Goal: Task Accomplishment & Management: Use online tool/utility

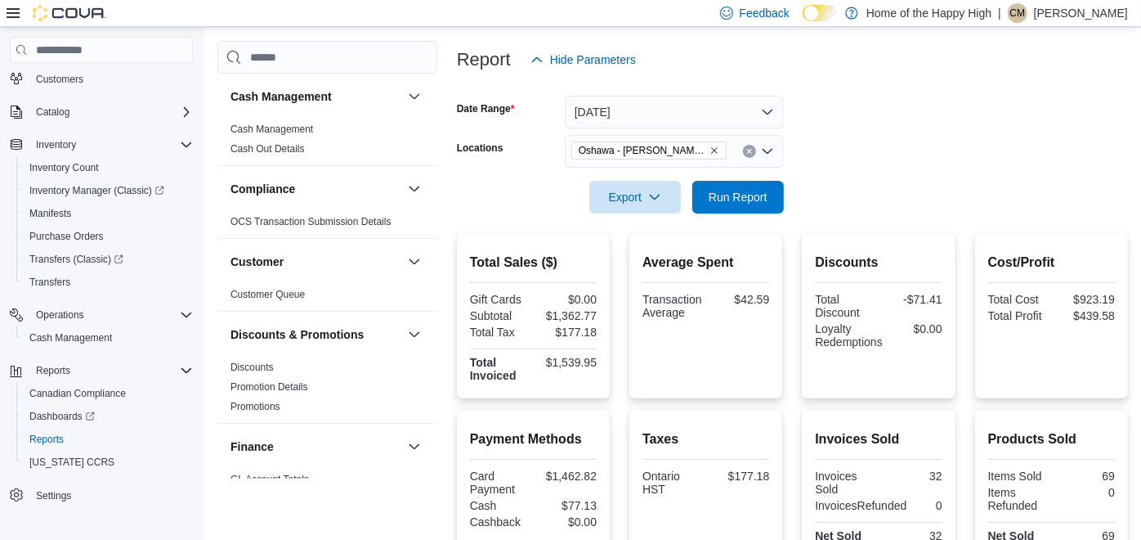
scroll to position [186, 0]
click at [766, 191] on span "Run Report" at bounding box center [738, 194] width 59 height 16
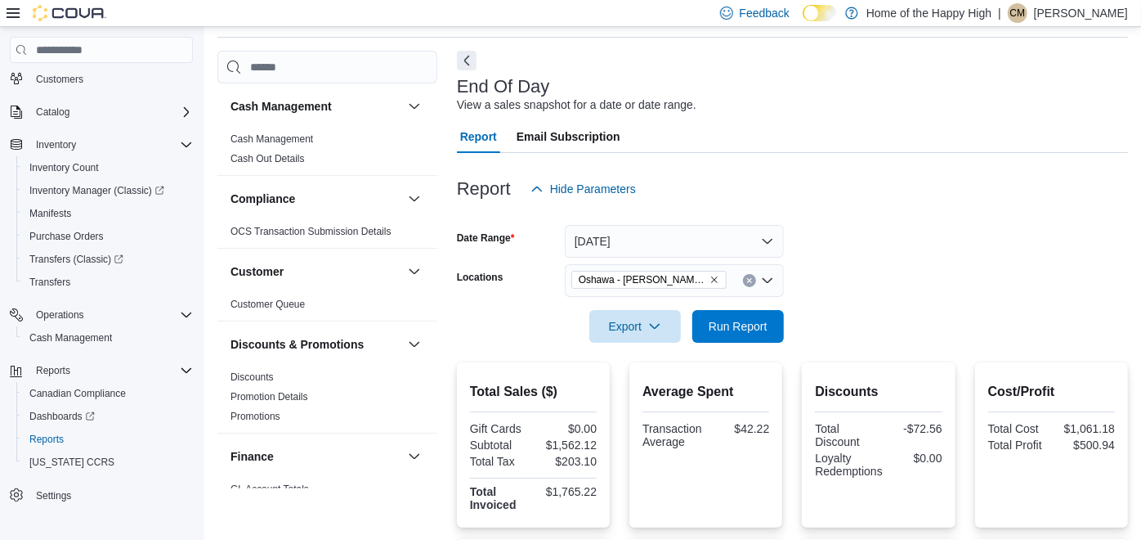
scroll to position [57, 0]
click at [775, 322] on button "Run Report" at bounding box center [738, 323] width 92 height 33
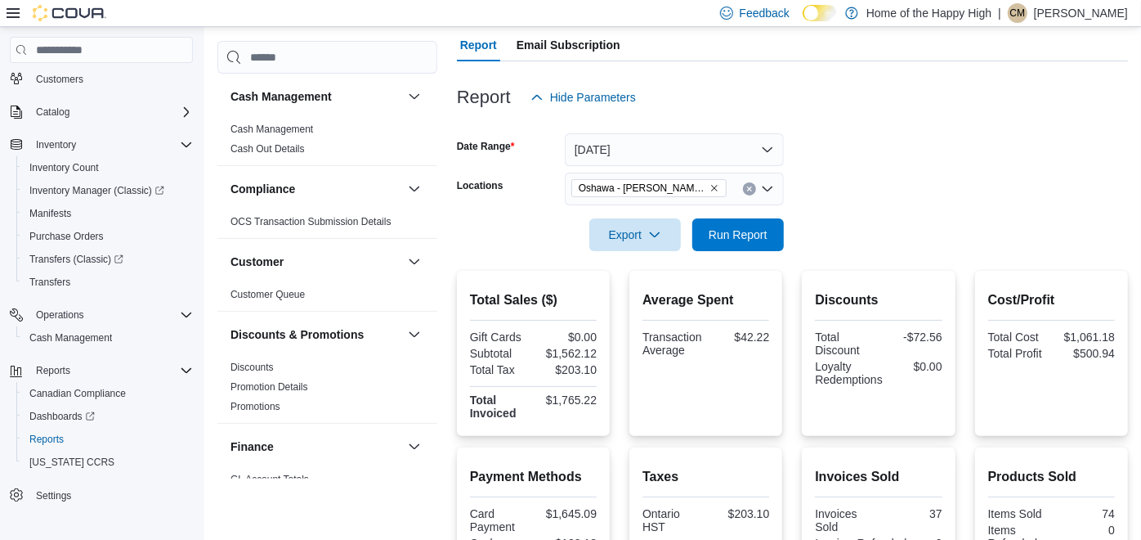
scroll to position [0, 0]
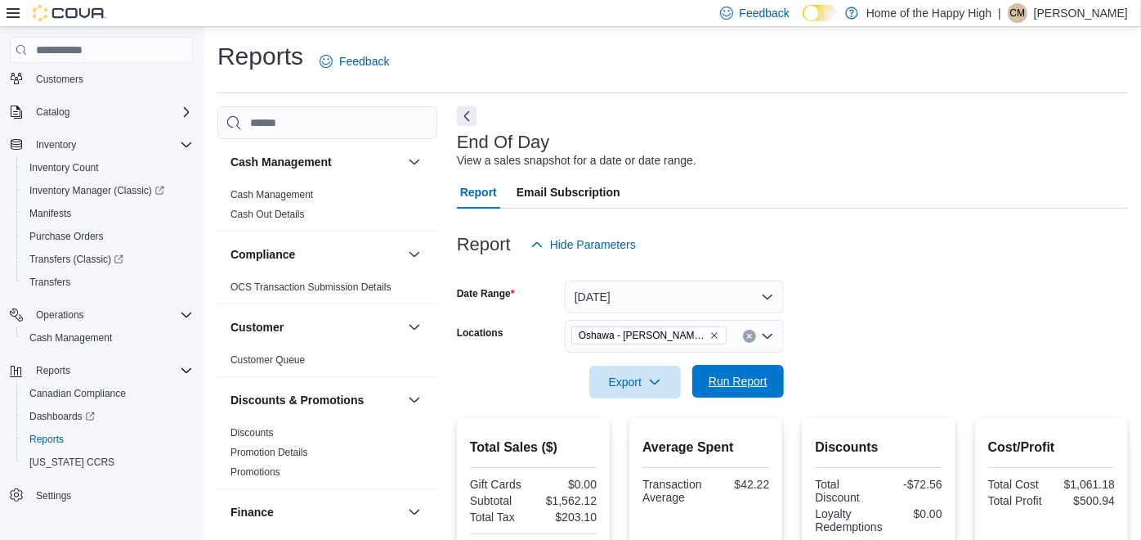
click at [763, 376] on span "Run Report" at bounding box center [738, 381] width 59 height 16
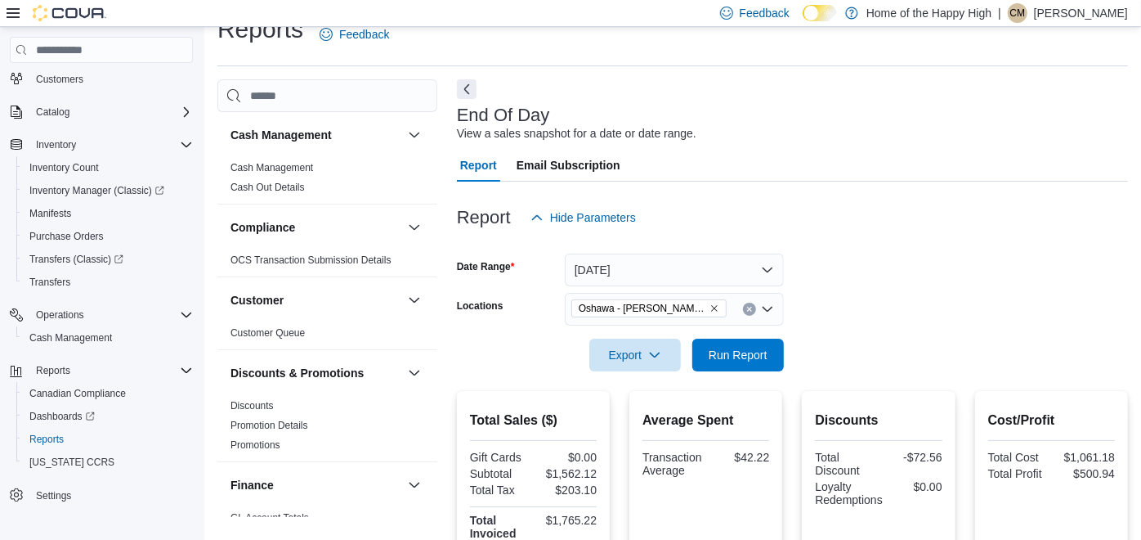
scroll to position [29, 0]
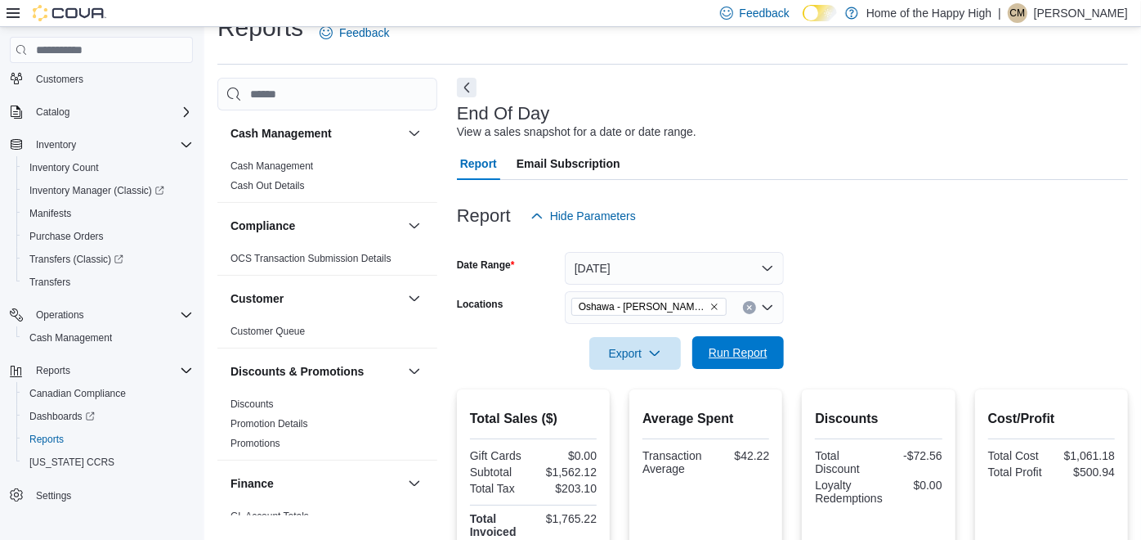
click at [766, 356] on span "Run Report" at bounding box center [738, 352] width 59 height 16
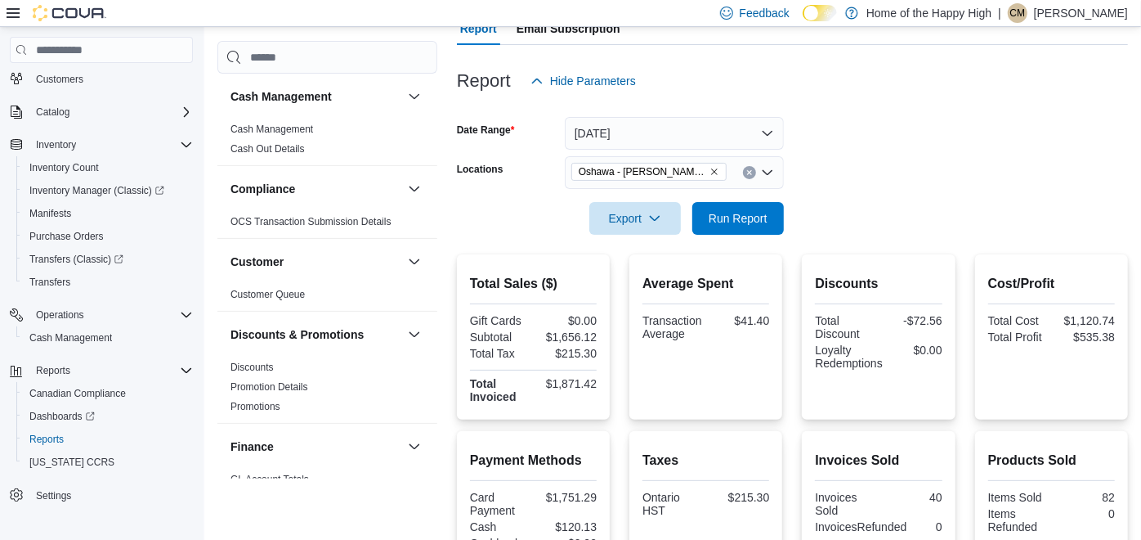
scroll to position [0, 0]
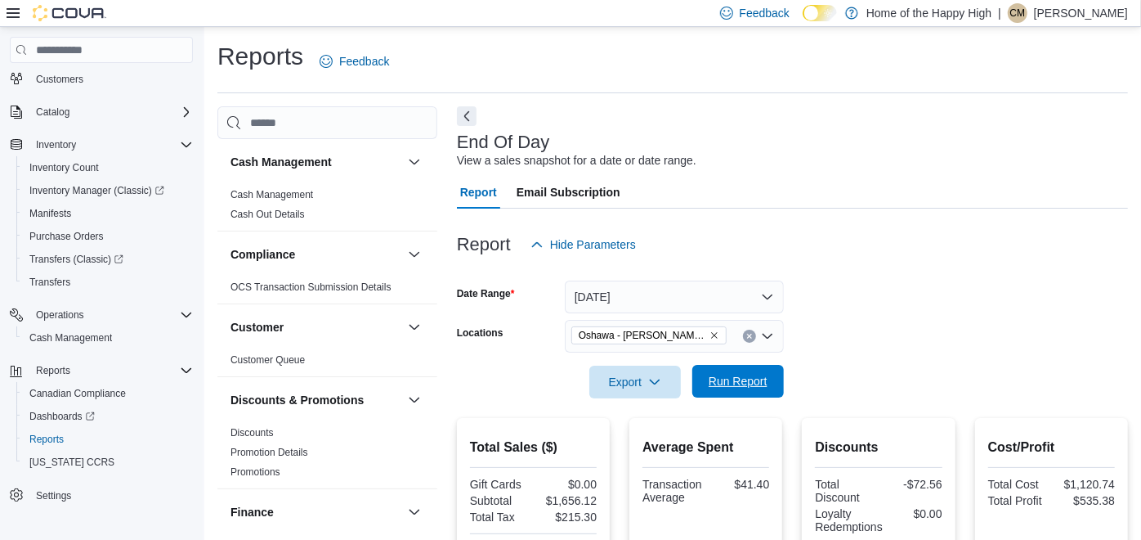
click at [742, 397] on span "Run Report" at bounding box center [738, 381] width 72 height 33
click at [757, 383] on span "Run Report" at bounding box center [738, 381] width 59 height 16
click at [737, 388] on span "Run Report" at bounding box center [738, 381] width 59 height 16
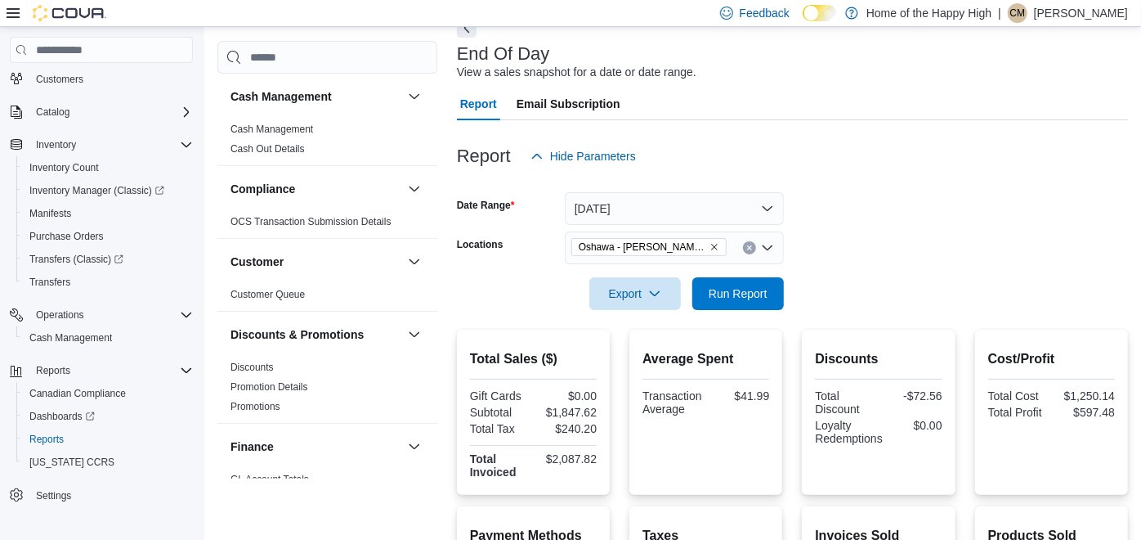
scroll to position [88, 0]
click at [724, 298] on span "Run Report" at bounding box center [738, 293] width 59 height 16
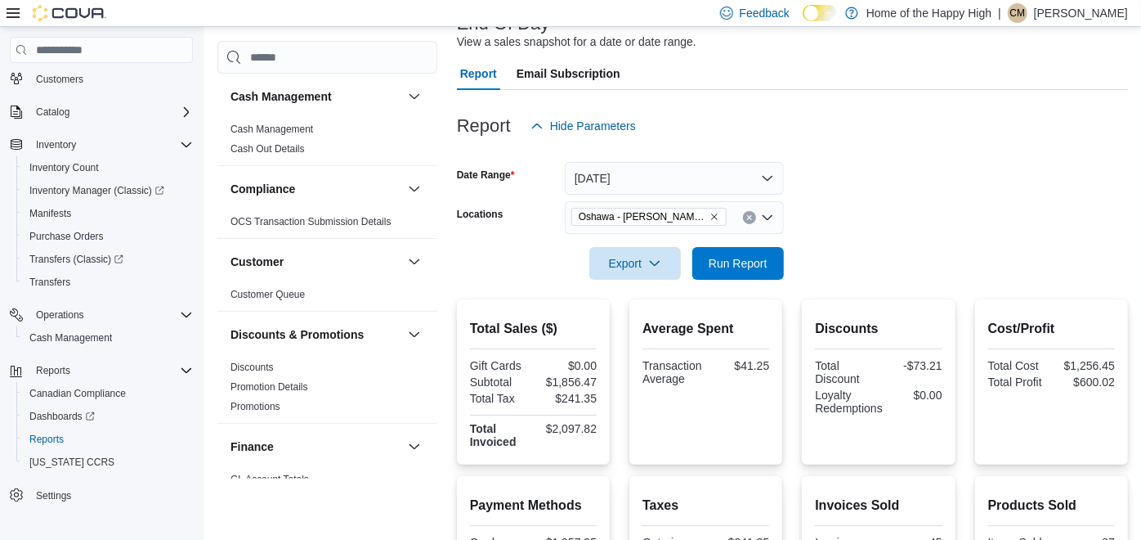
scroll to position [0, 0]
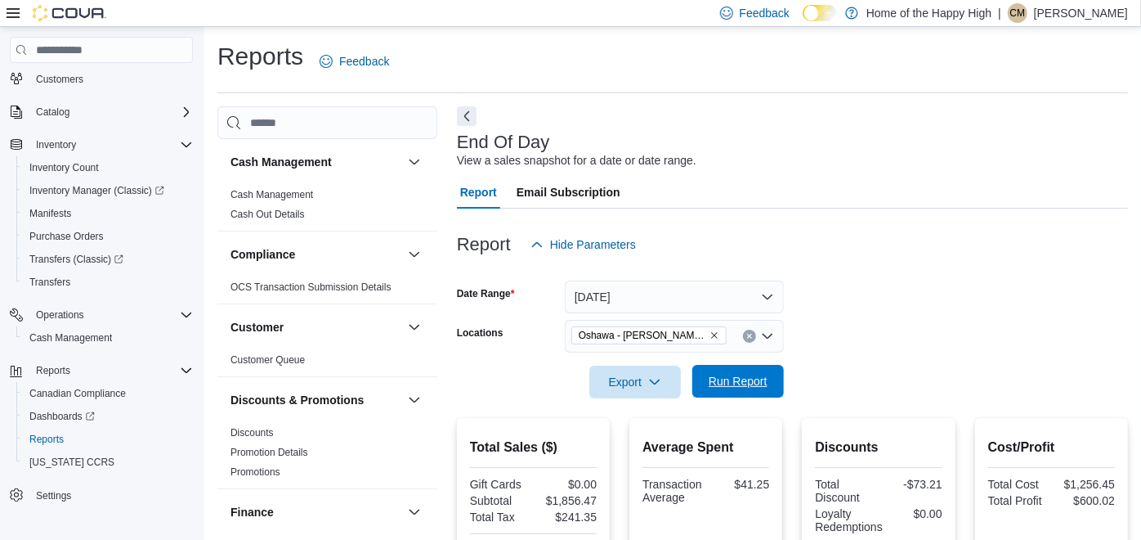
click at [752, 379] on span "Run Report" at bounding box center [738, 381] width 59 height 16
click at [728, 390] on span "Run Report" at bounding box center [738, 381] width 72 height 33
click at [1055, 23] on div "Feedback Dark Mode Home of the Happy High | CM Carson MacDonald" at bounding box center [921, 13] width 415 height 33
click at [1061, 18] on p "Carson MacDonald" at bounding box center [1081, 13] width 94 height 20
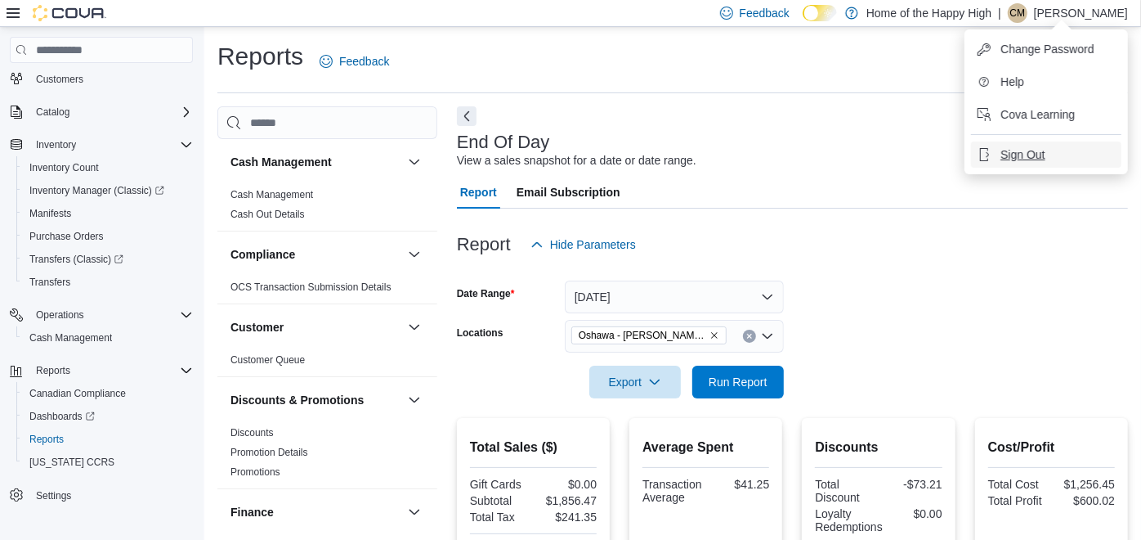
click at [1018, 154] on span "Sign Out" at bounding box center [1023, 154] width 44 height 16
